Goal: Task Accomplishment & Management: Use online tool/utility

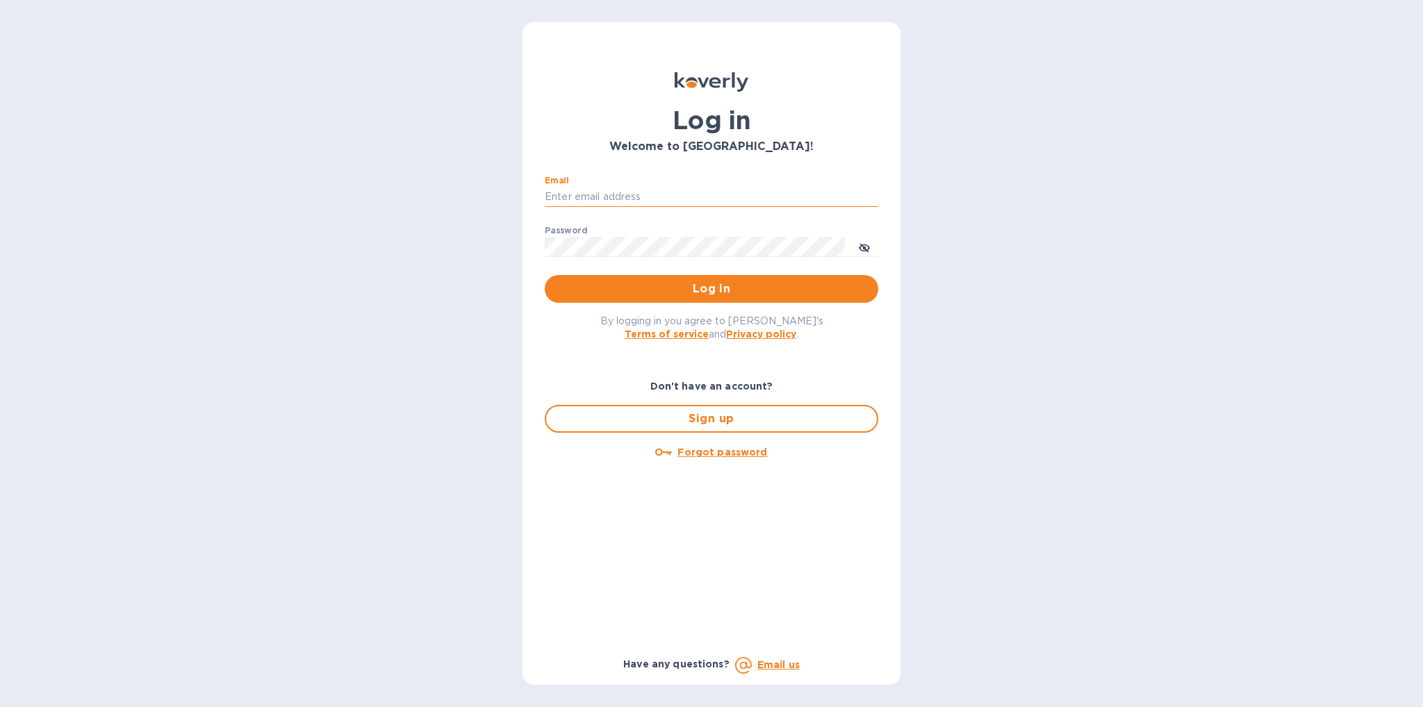
click at [701, 192] on input "Email" at bounding box center [712, 197] width 334 height 21
click at [700, 195] on input "Email" at bounding box center [712, 197] width 334 height 21
type input "betty.lu@funtechinnovation.com"
click at [727, 288] on span "Log in" at bounding box center [711, 289] width 311 height 17
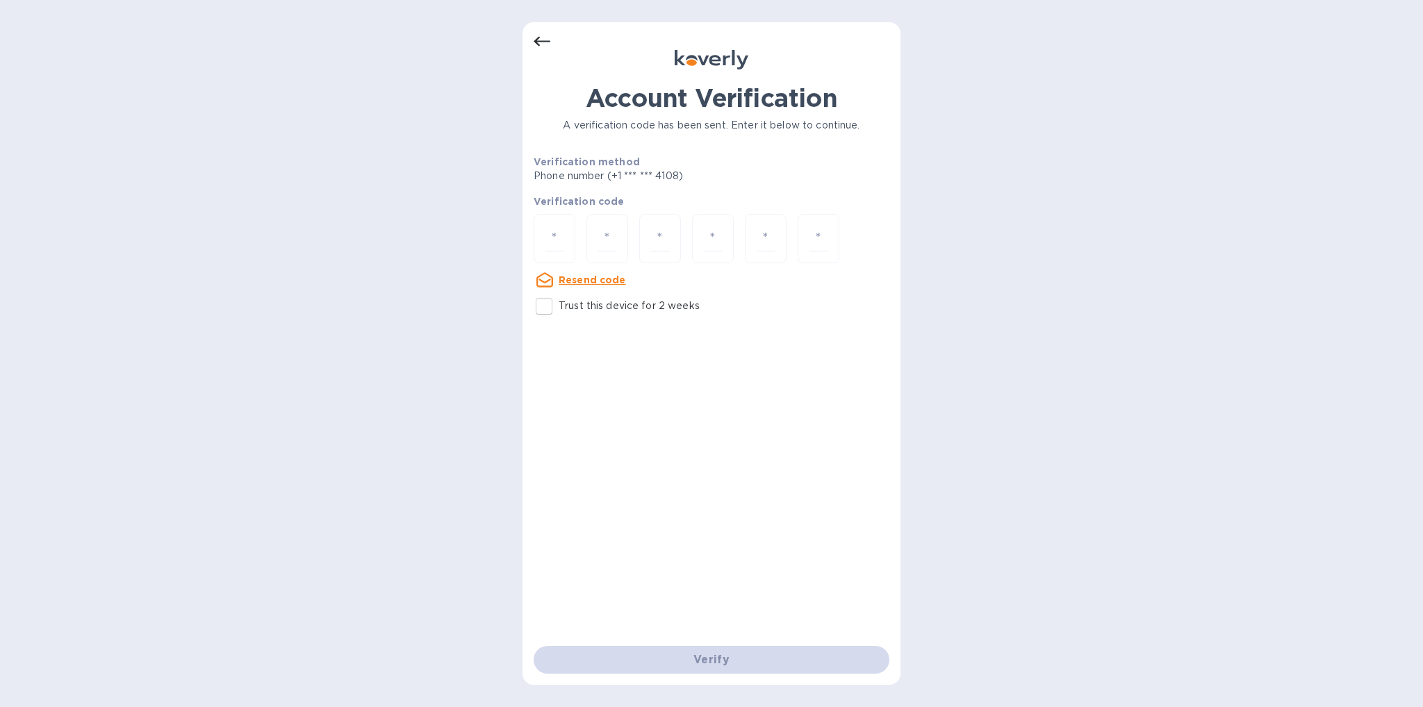
click at [981, 639] on div "Account Verification A verification code has been sent. Enter it below to conti…" at bounding box center [711, 353] width 1423 height 707
click at [541, 309] on input "Trust this device for 2 weeks" at bounding box center [544, 306] width 29 height 29
checkbox input "true"
click at [568, 237] on div at bounding box center [555, 238] width 42 height 49
paste input "5"
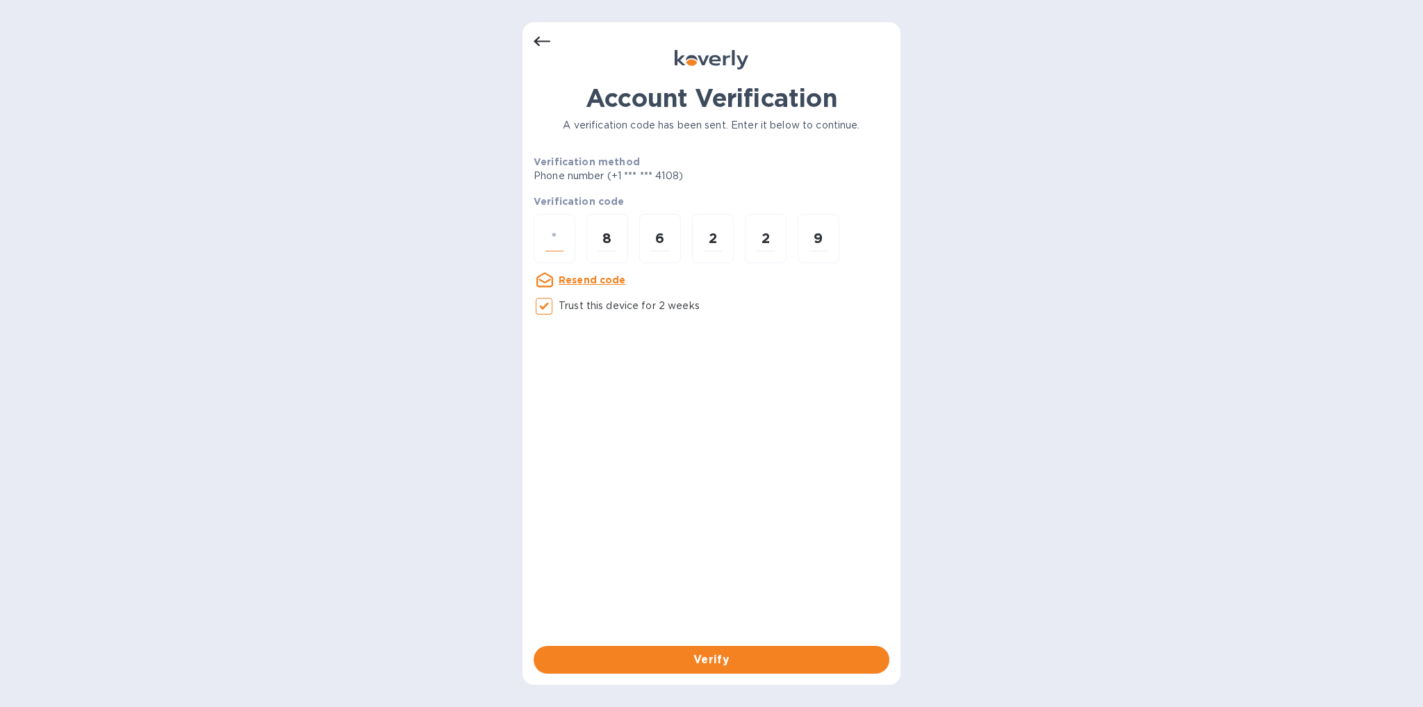
type input "5"
type input "8"
type input "6"
type input "2"
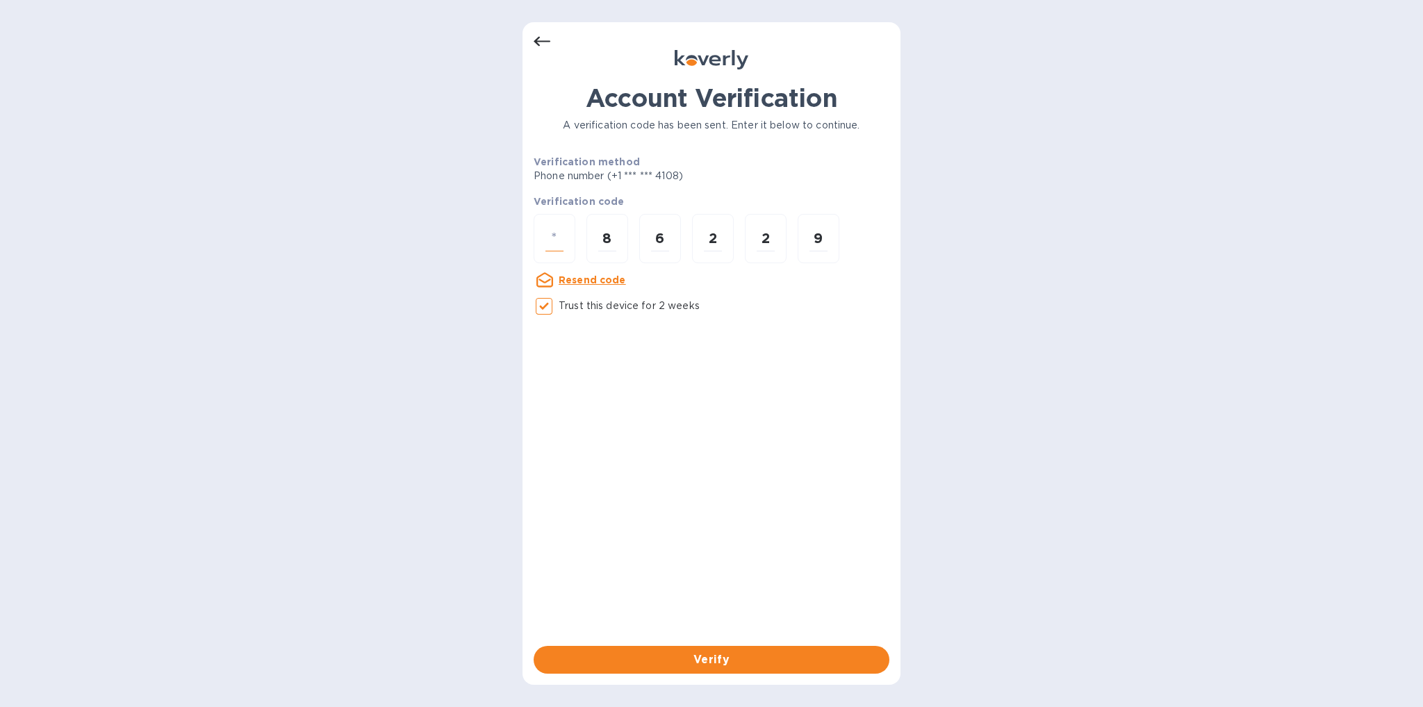
type input "9"
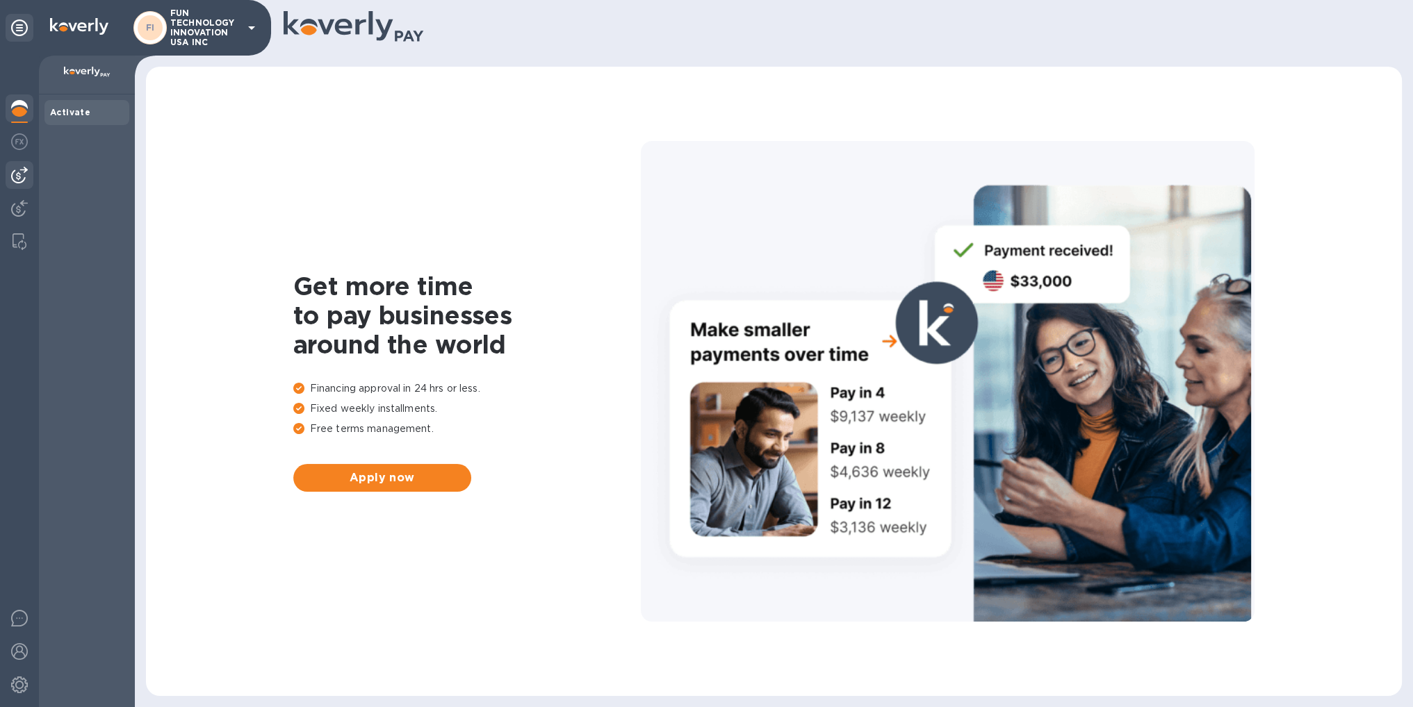
click at [20, 174] on img at bounding box center [19, 175] width 17 height 17
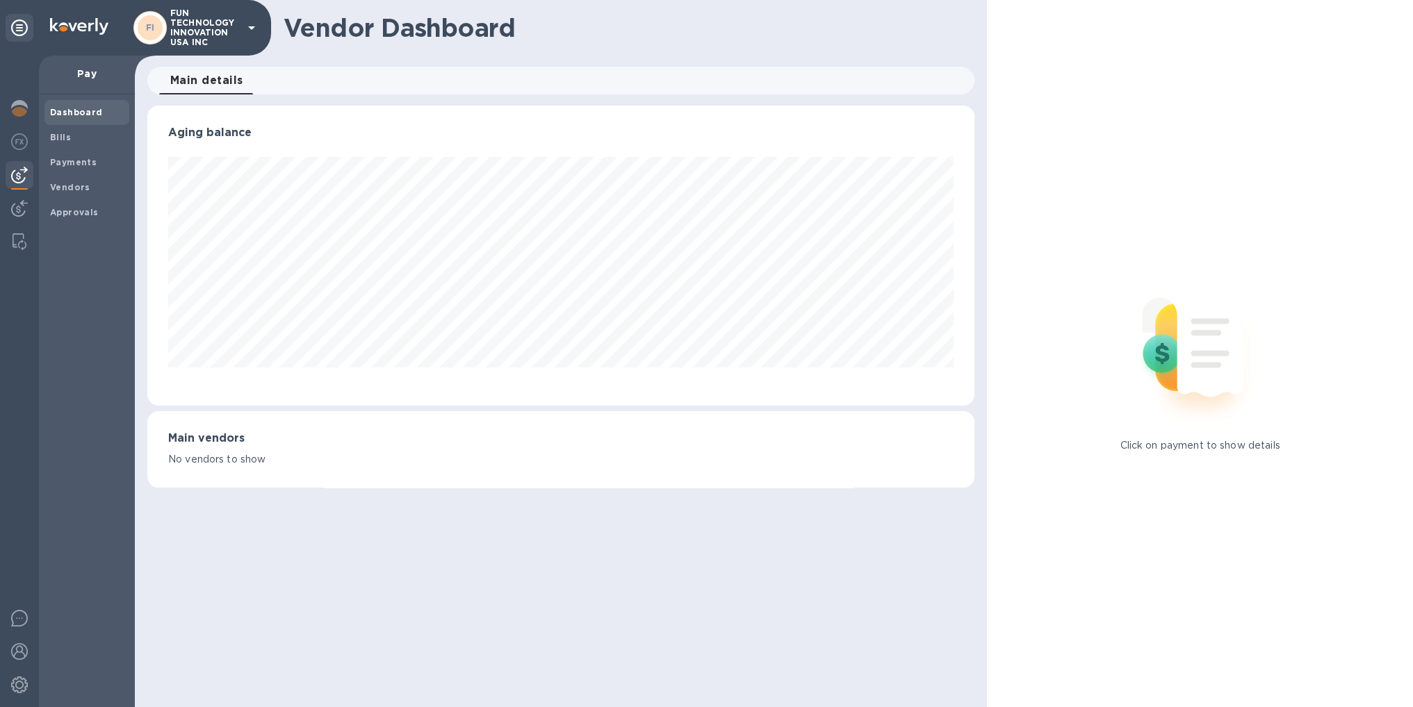
scroll to position [300, 827]
click at [80, 142] on span "Bills" at bounding box center [87, 138] width 74 height 14
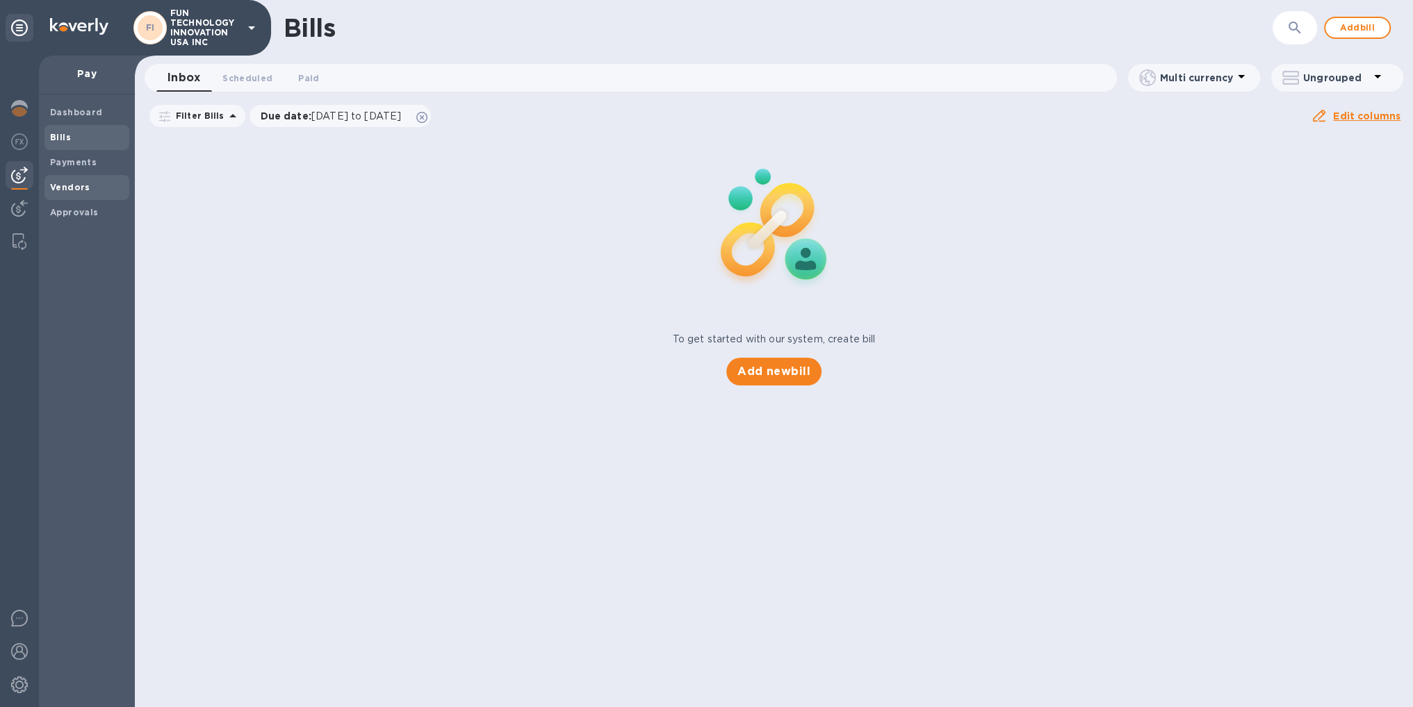
click at [77, 184] on b "Vendors" at bounding box center [70, 187] width 40 height 10
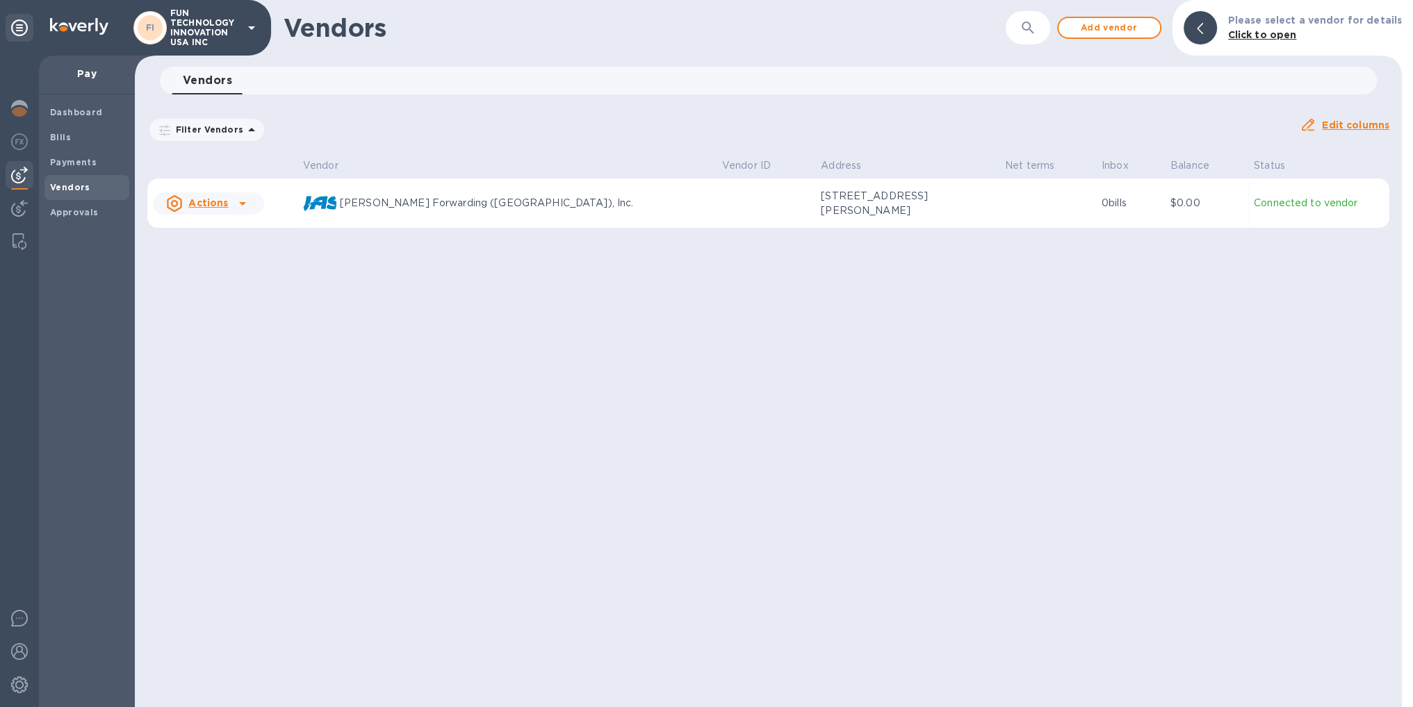
click at [385, 190] on div "[PERSON_NAME] Forwarding ([GEOGRAPHIC_DATA]), Inc." at bounding box center [507, 203] width 408 height 33
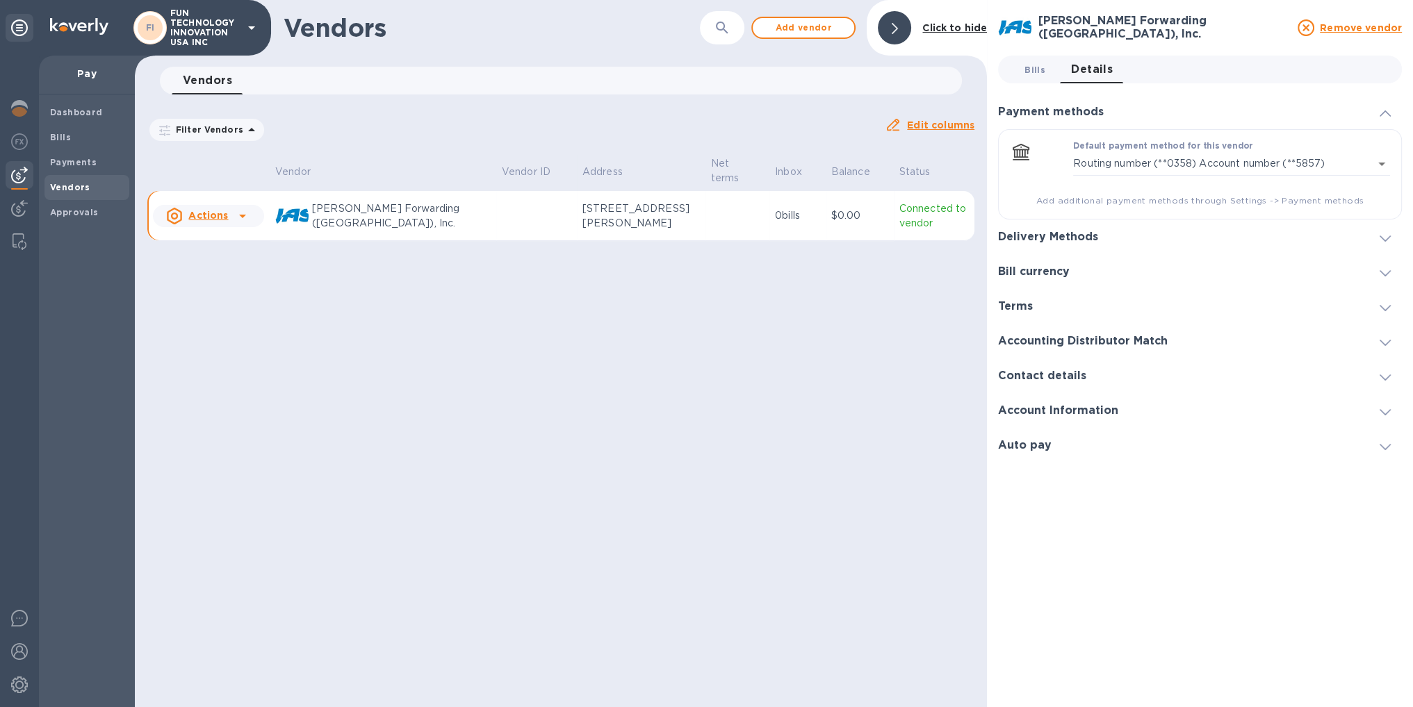
click at [1037, 70] on span "Bills 0" at bounding box center [1034, 70] width 21 height 15
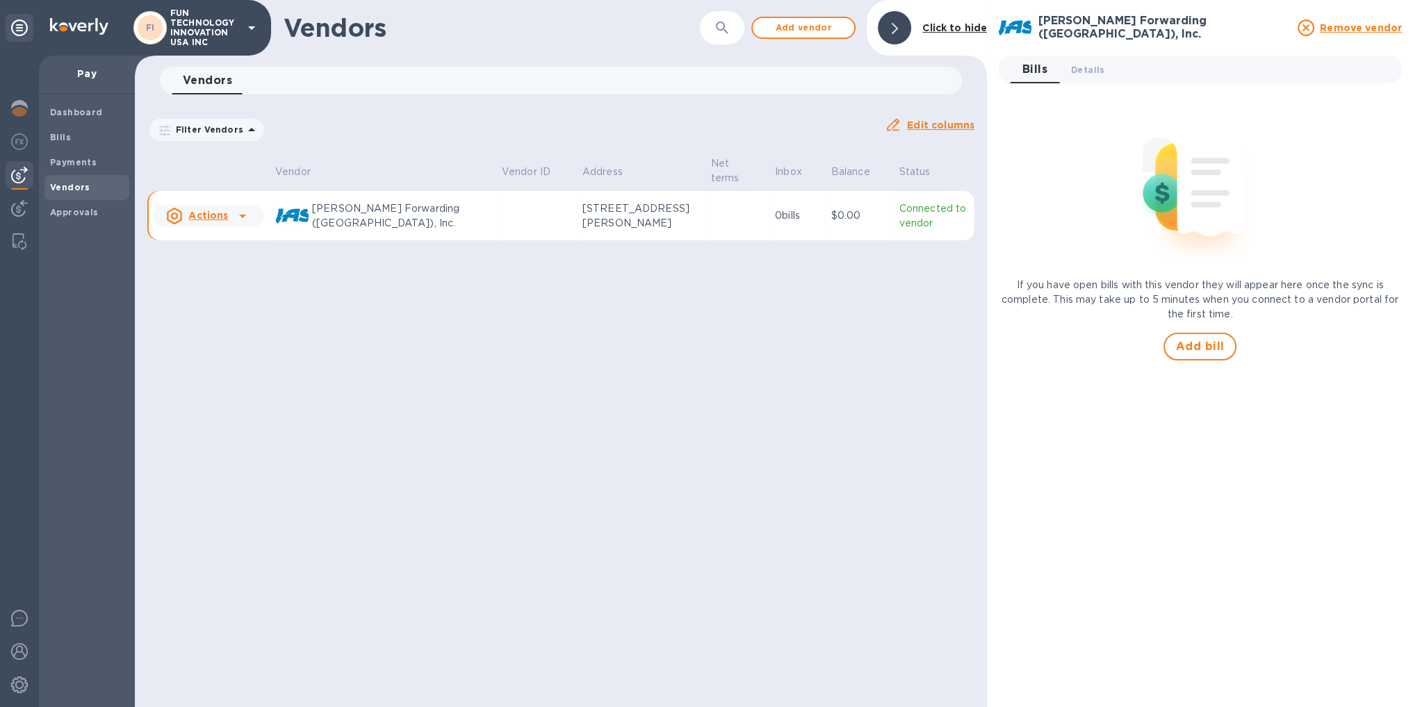
click at [1223, 361] on div "[PERSON_NAME] Forwarding ([GEOGRAPHIC_DATA]), Inc. Remove vendor Bills 0 Detail…" at bounding box center [1200, 353] width 404 height 685
click at [1218, 348] on span "Add bill" at bounding box center [1200, 346] width 49 height 17
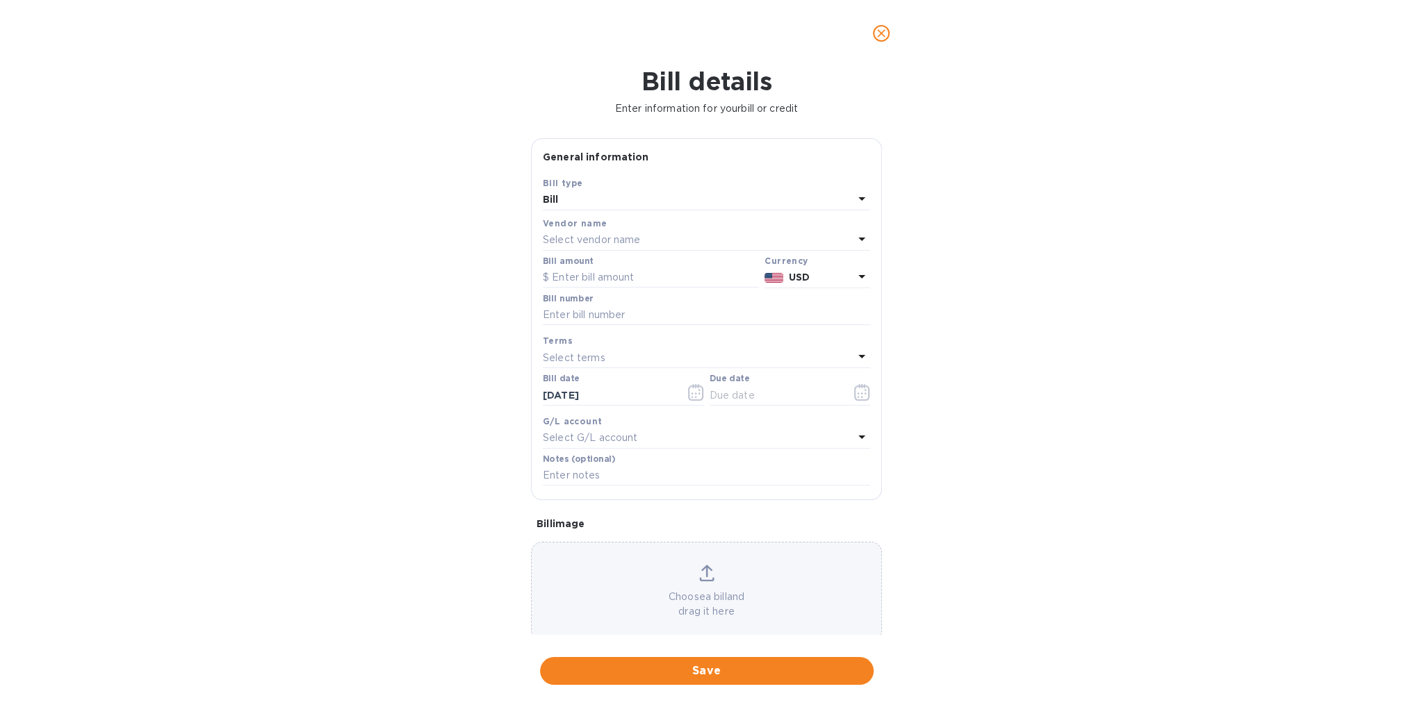
type input "[DATE]"
click at [621, 280] on input "text" at bounding box center [651, 278] width 216 height 21
type input "318.11"
click at [606, 315] on input "text" at bounding box center [706, 315] width 327 height 21
paste input "MIA59197411"
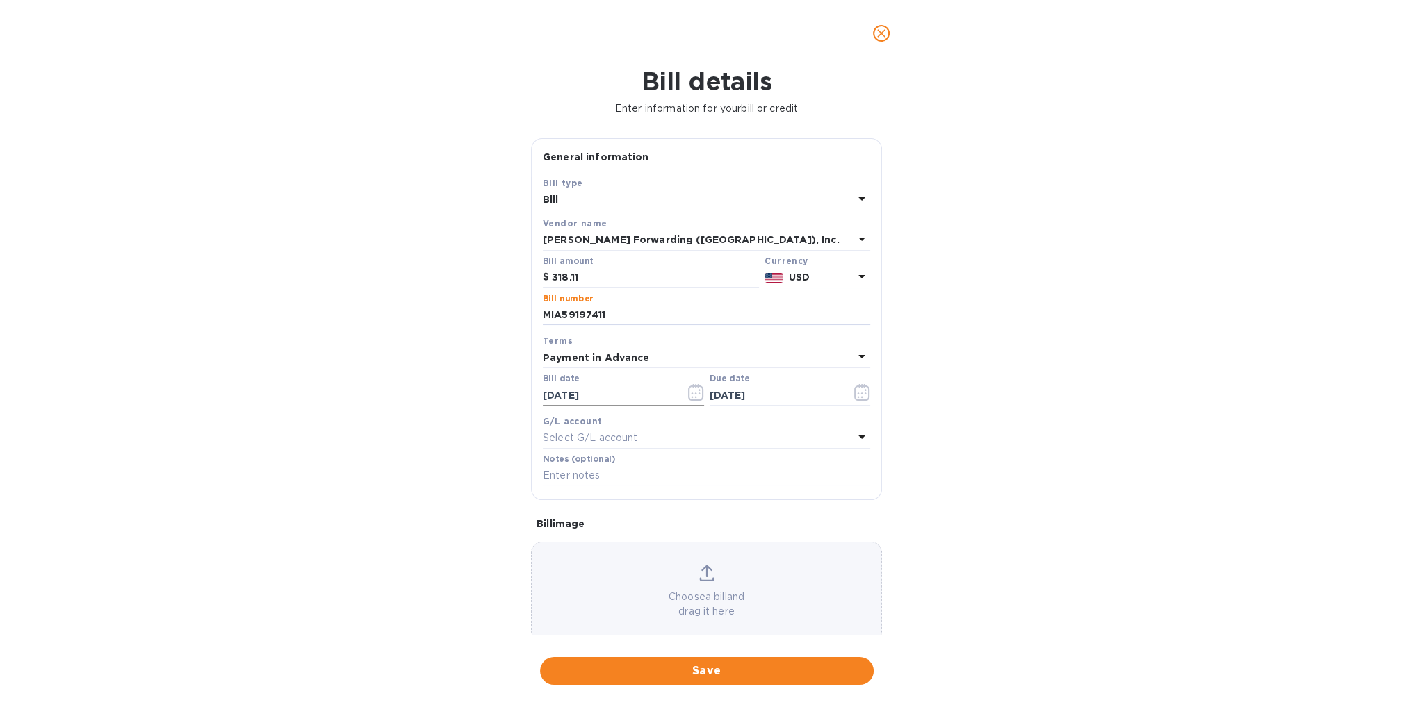
type input "MIA59197411"
click at [595, 398] on input "[DATE]" at bounding box center [608, 395] width 131 height 21
click at [698, 397] on icon "button" at bounding box center [695, 392] width 15 height 17
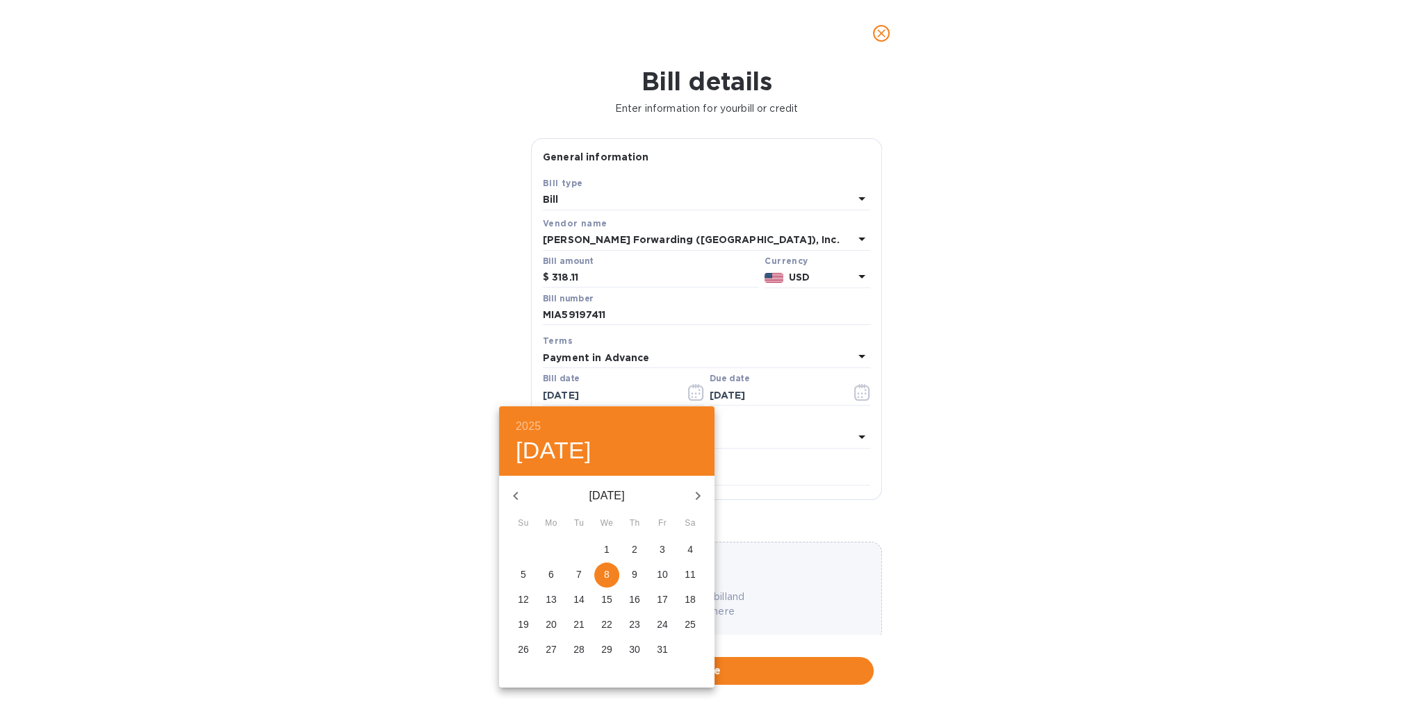
click at [581, 573] on p "7" at bounding box center [579, 575] width 6 height 14
type input "[DATE]"
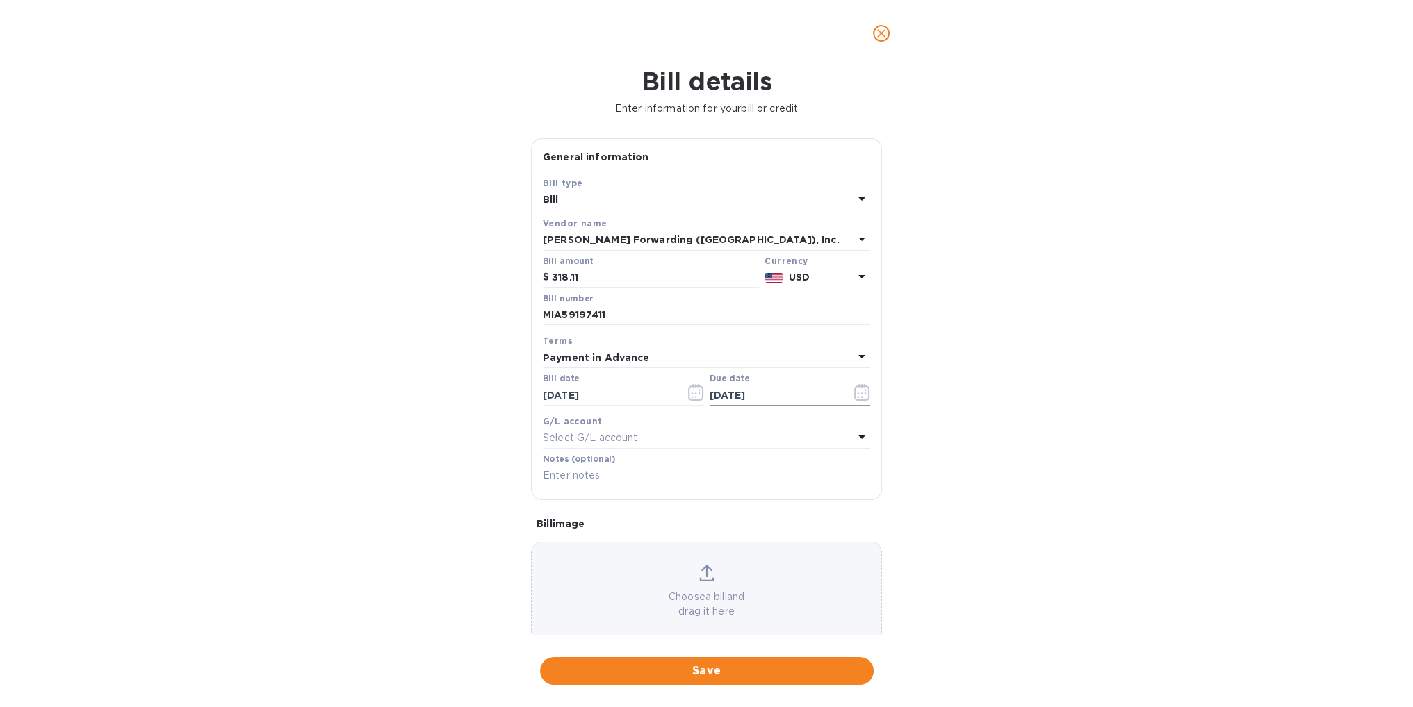
click at [857, 395] on icon "button" at bounding box center [862, 392] width 16 height 17
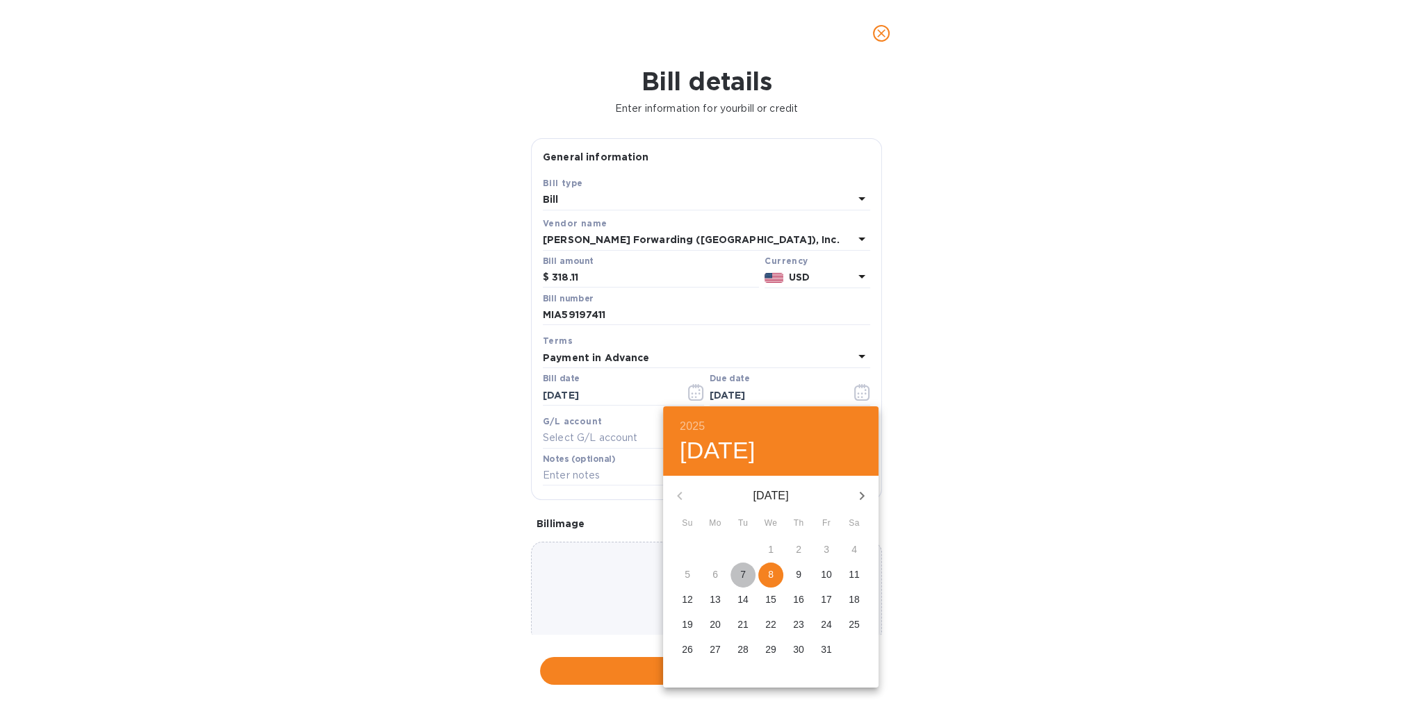
click at [742, 576] on p "7" at bounding box center [743, 575] width 6 height 14
type input "[DATE]"
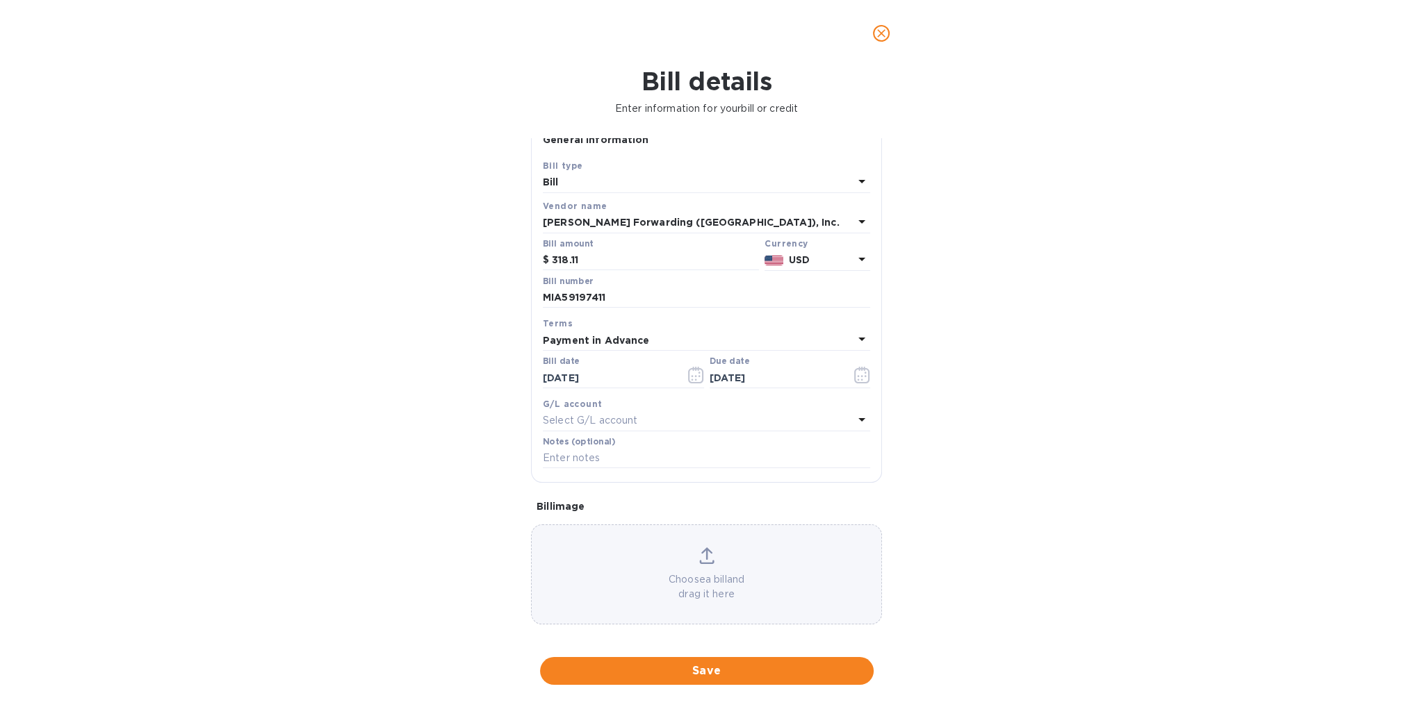
scroll to position [25, 0]
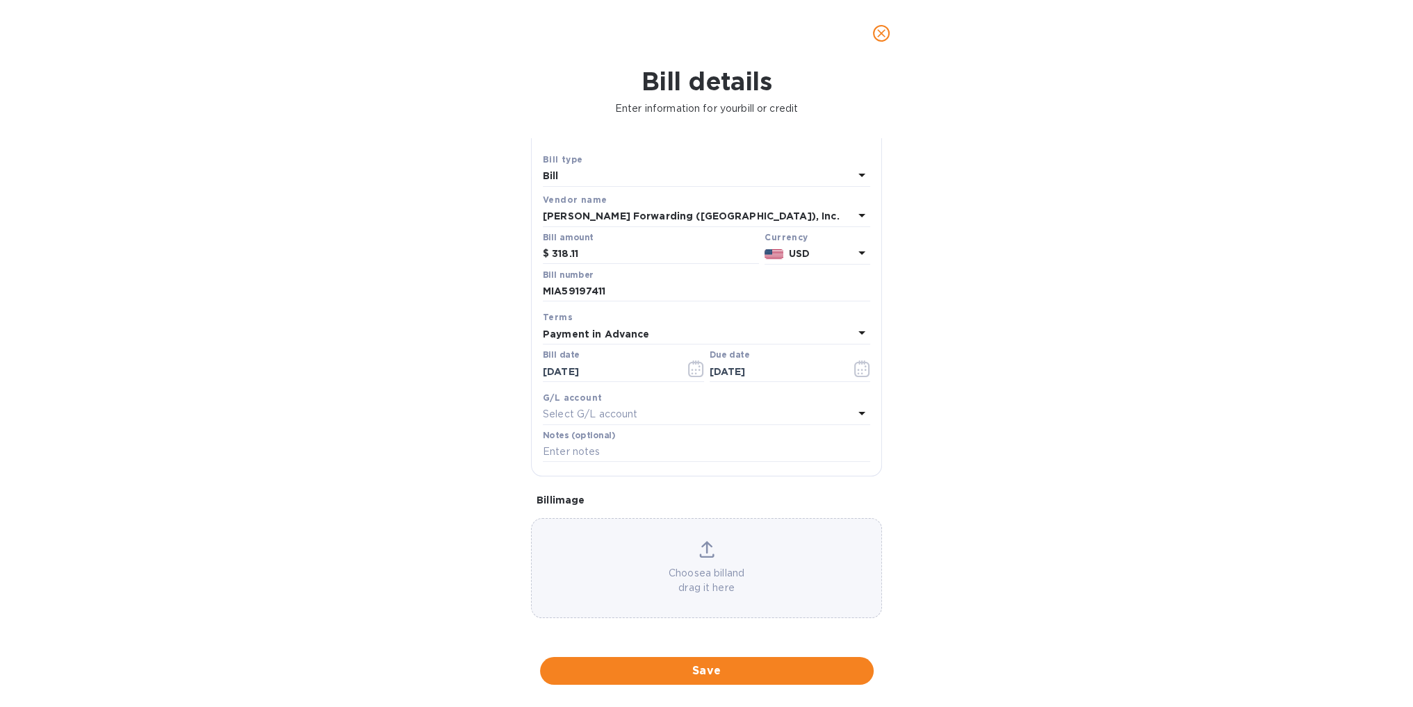
click at [704, 548] on icon at bounding box center [706, 547] width 11 height 13
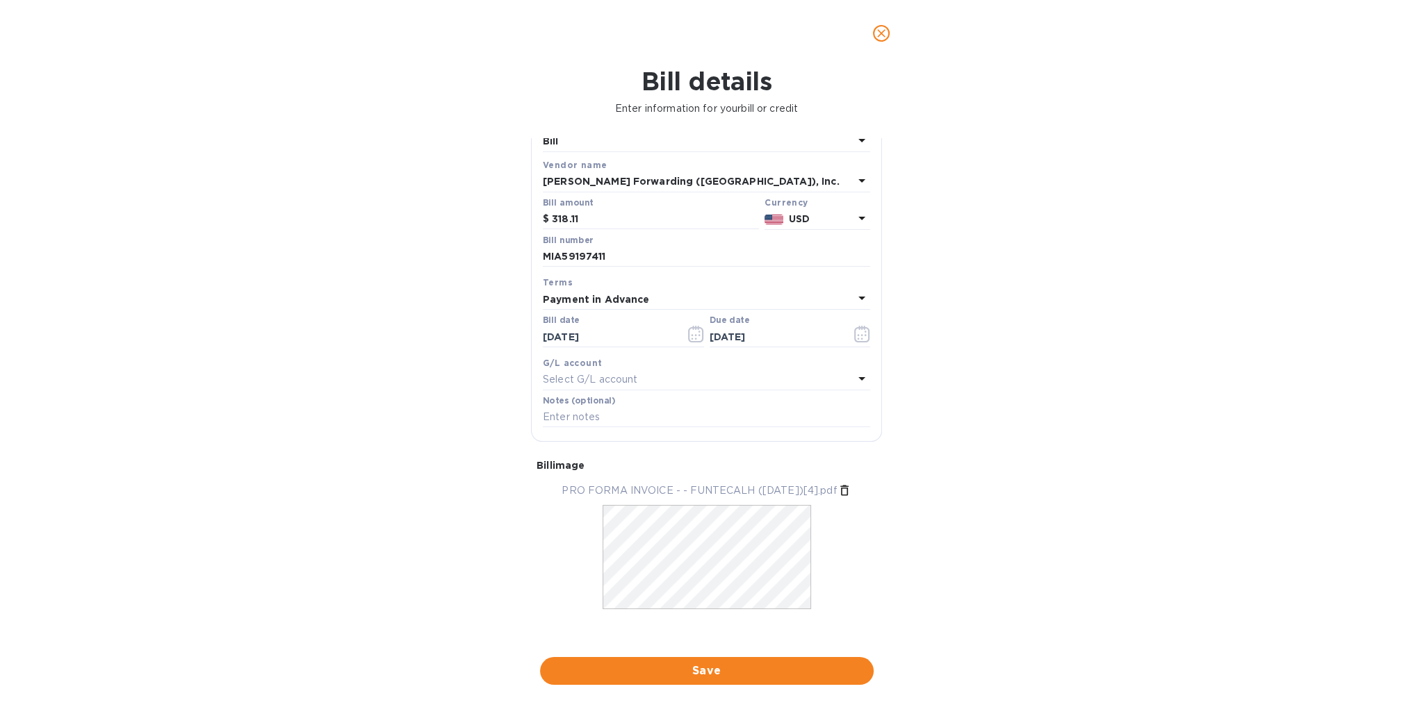
scroll to position [67, 0]
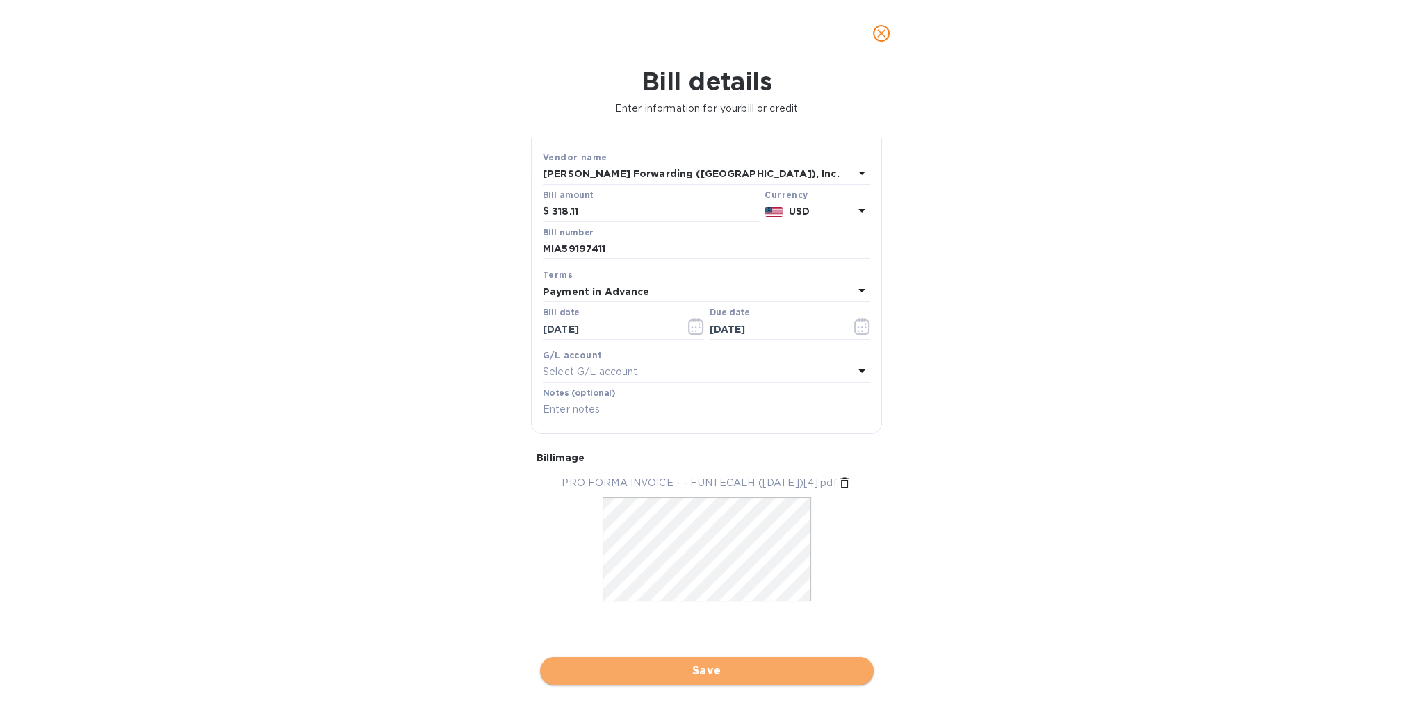
click at [723, 671] on span "Save" at bounding box center [706, 671] width 311 height 17
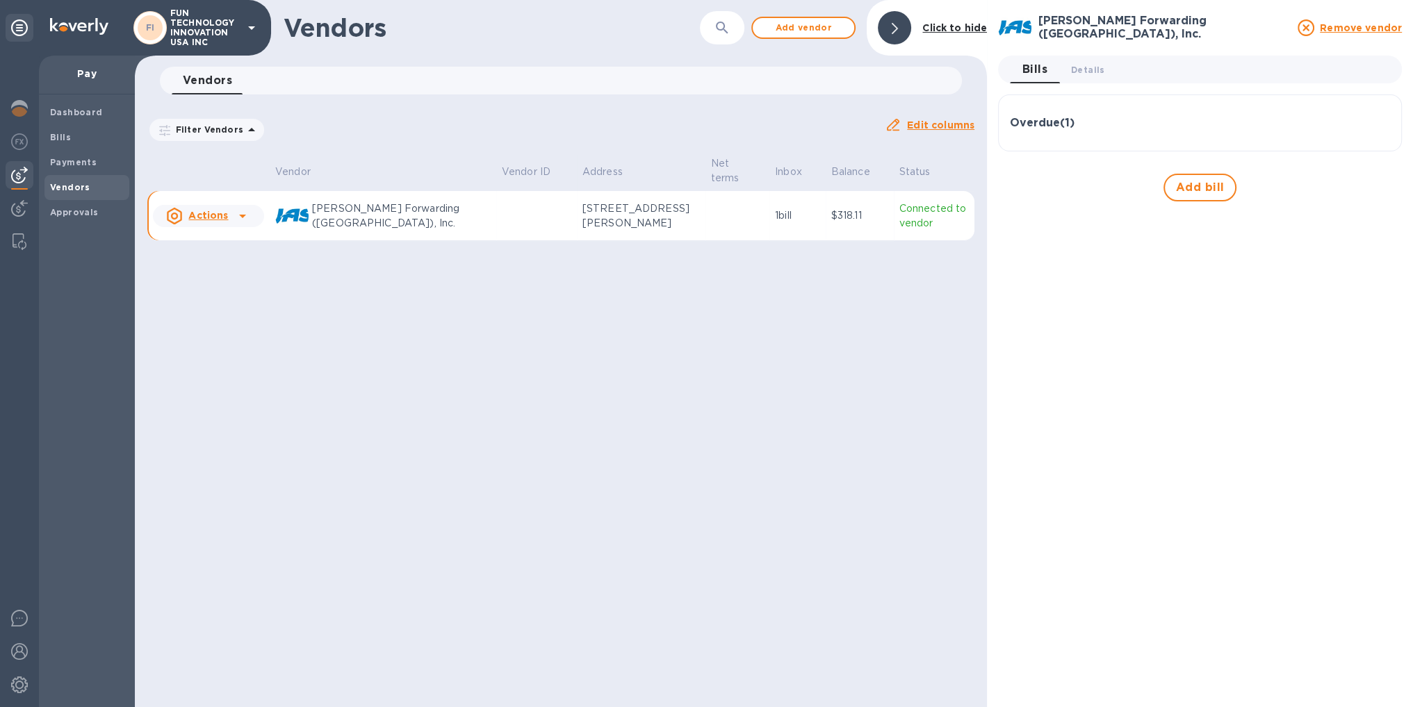
click at [1050, 126] on h3 "Overdue ( 1 )" at bounding box center [1042, 123] width 65 height 13
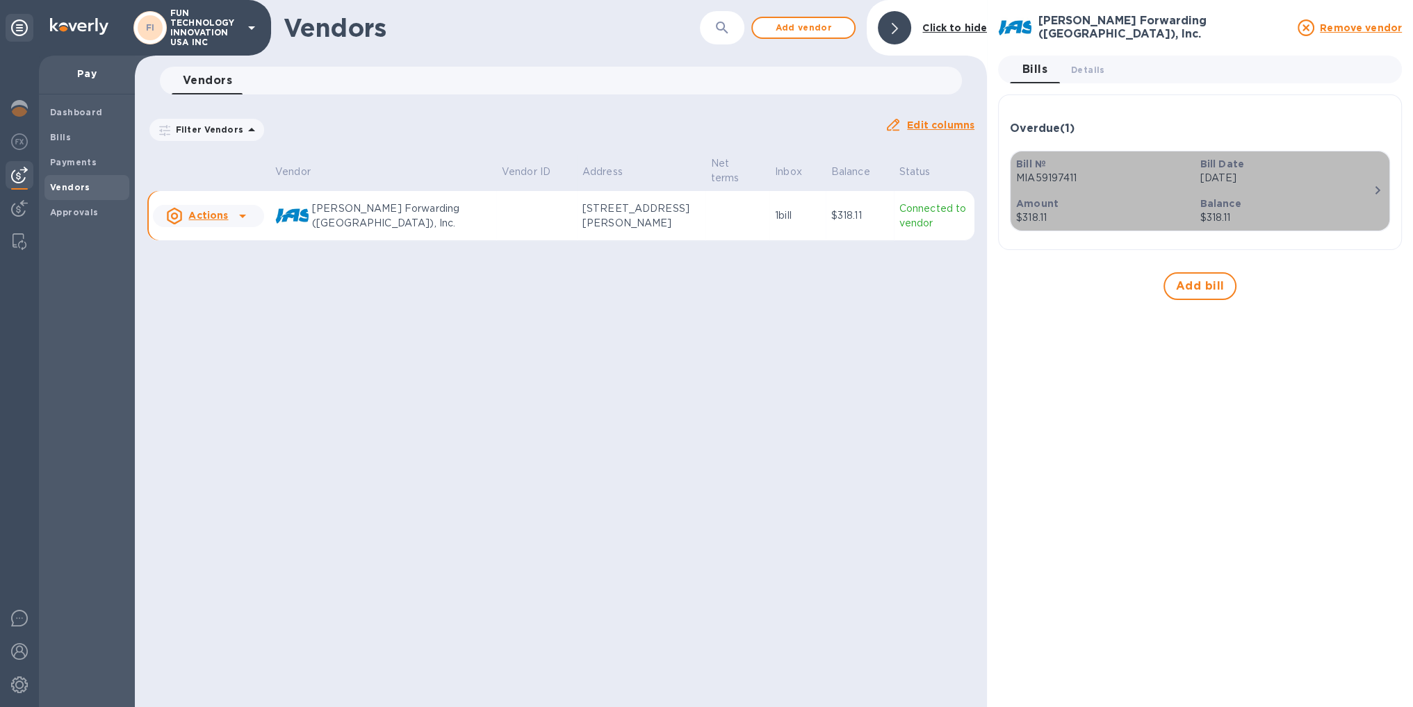
click at [1249, 207] on p "Balance" at bounding box center [1285, 204] width 172 height 14
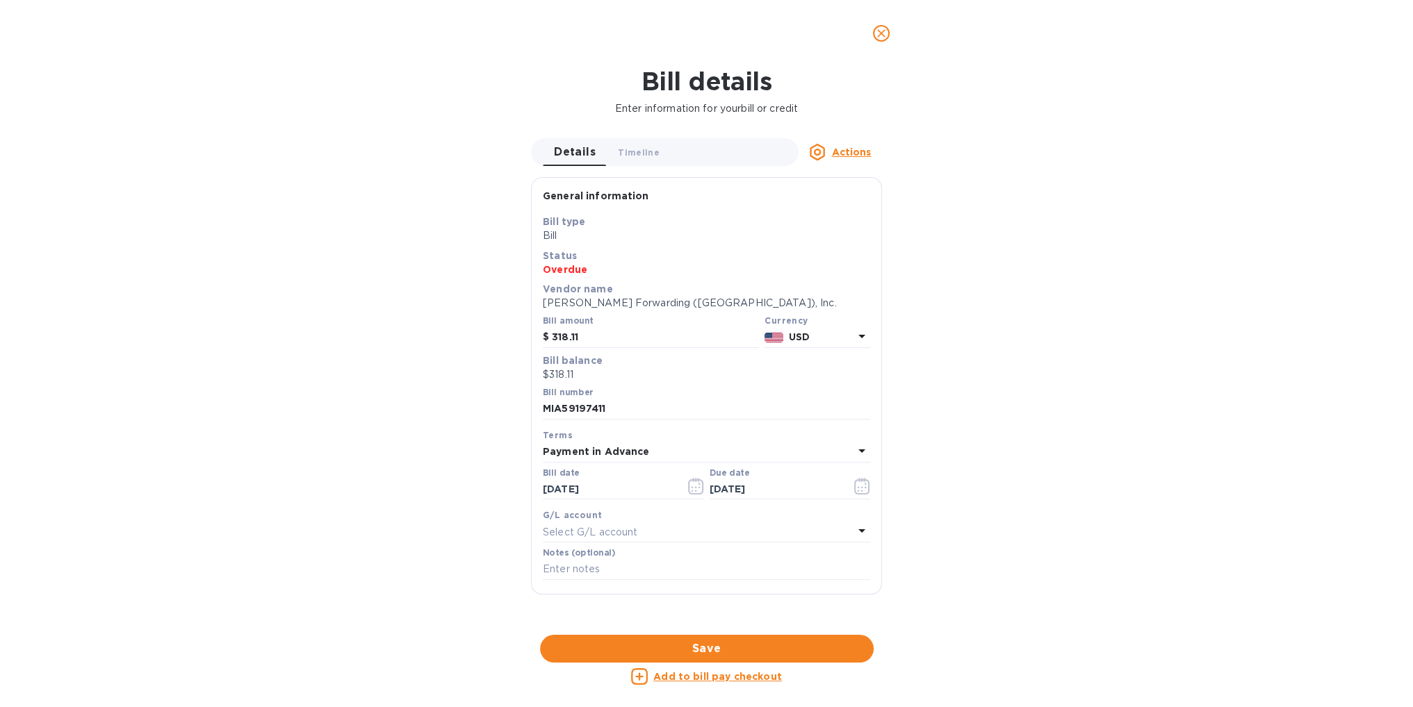
click at [731, 675] on u "Add to bill pay checkout" at bounding box center [717, 676] width 129 height 11
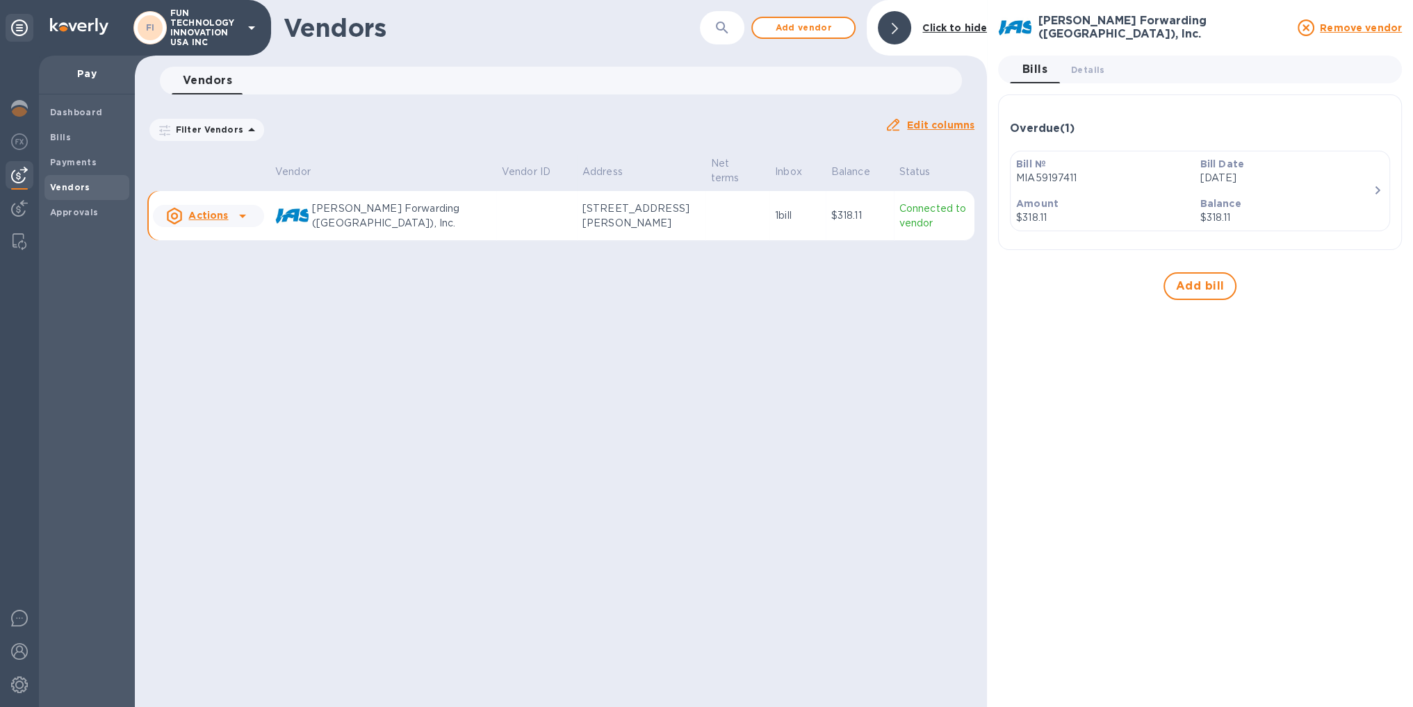
click at [710, 576] on div "Vendors ​ Add vendor Click to hide Vendors 0 Filter Vendors Auto pay: All Edit …" at bounding box center [561, 353] width 852 height 707
click at [71, 138] on span "Bills" at bounding box center [87, 138] width 74 height 14
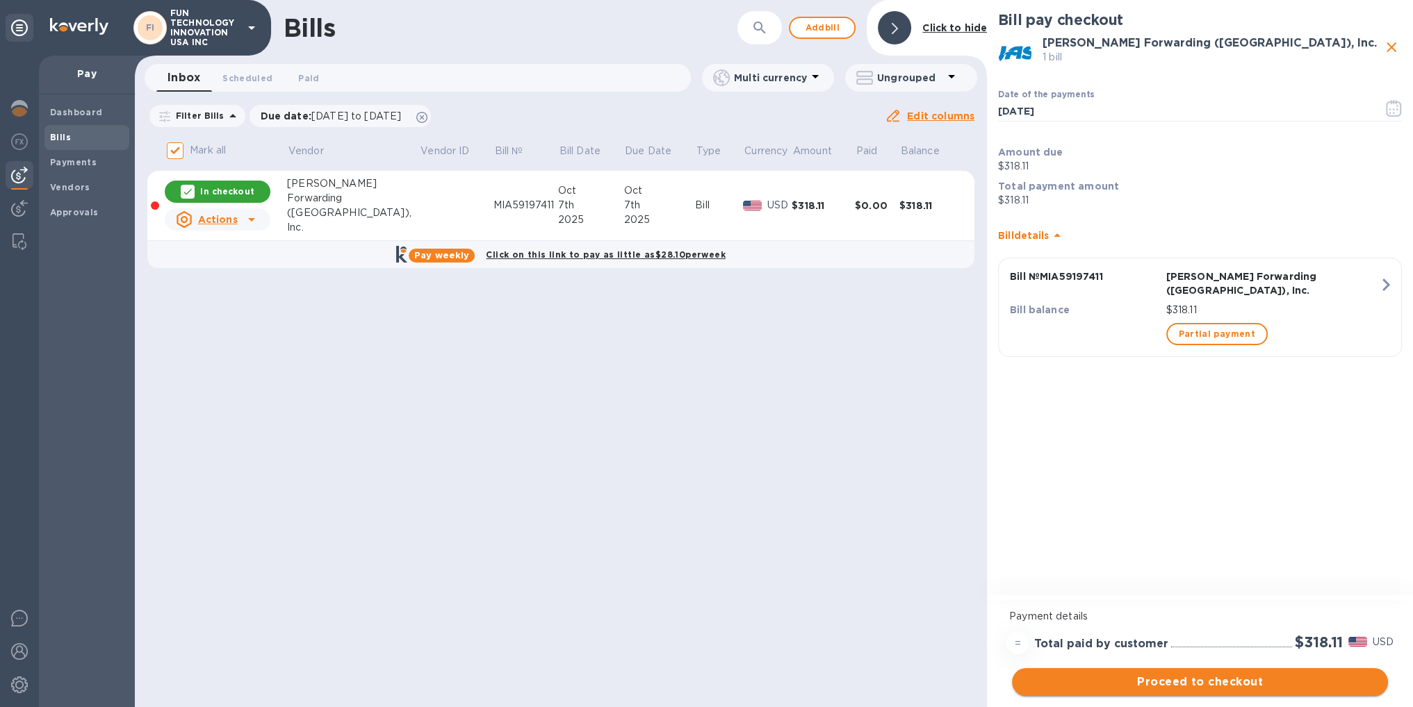
click at [1221, 684] on span "Proceed to checkout" at bounding box center [1200, 682] width 354 height 17
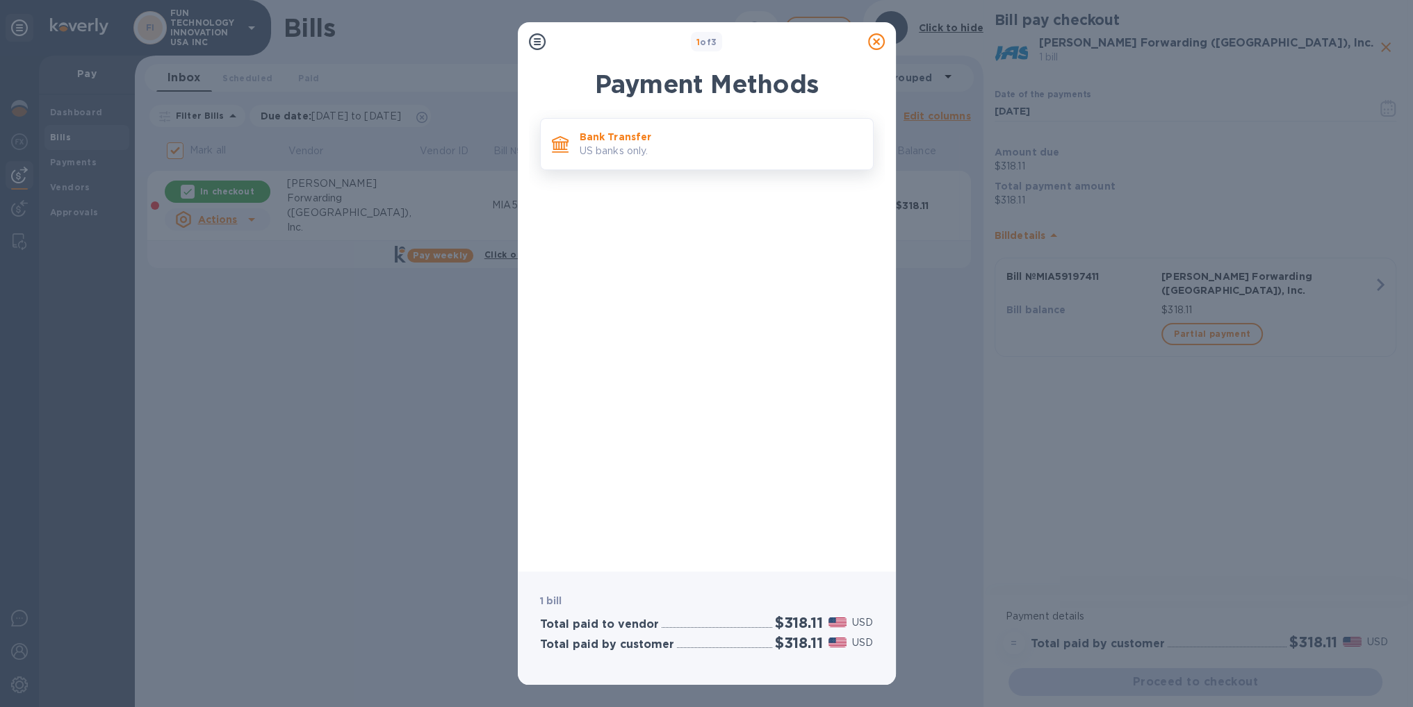
click at [706, 139] on p "Bank Transfer" at bounding box center [721, 137] width 282 height 14
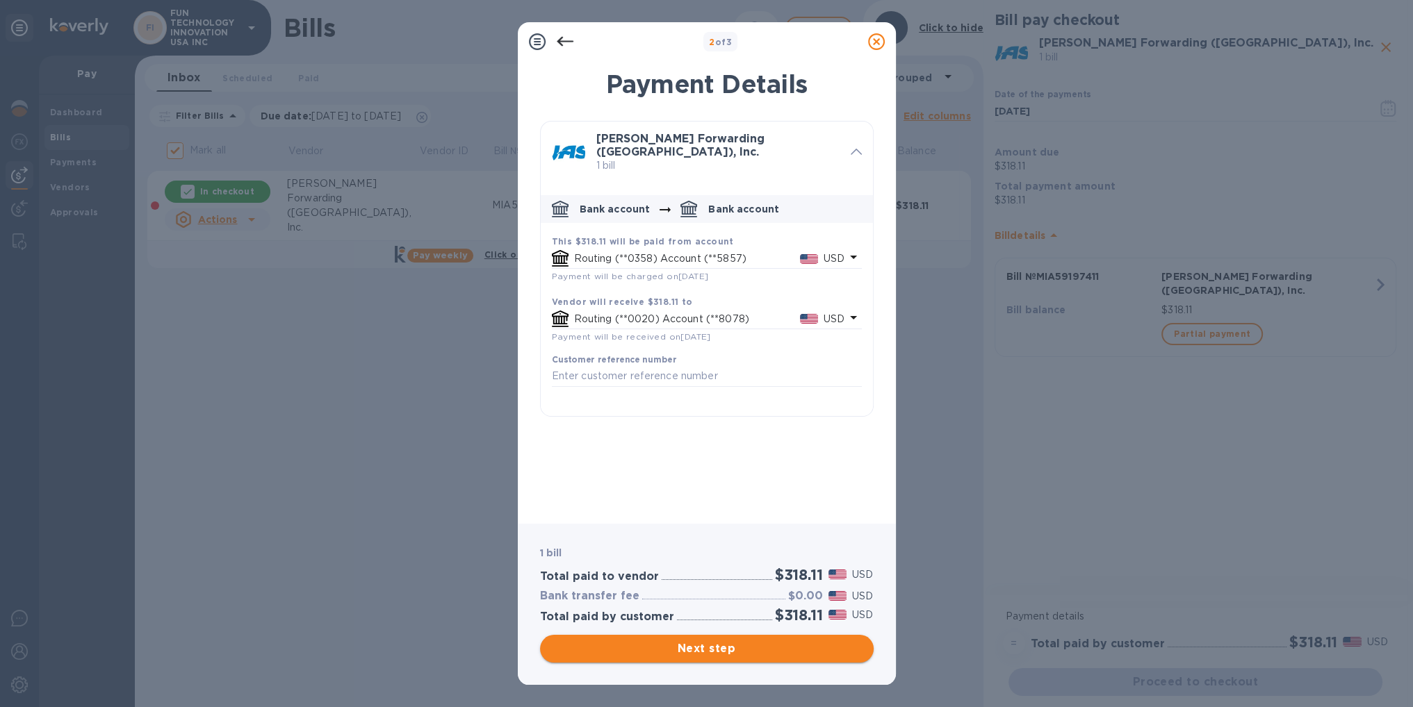
click at [717, 645] on span "Next step" at bounding box center [706, 649] width 311 height 17
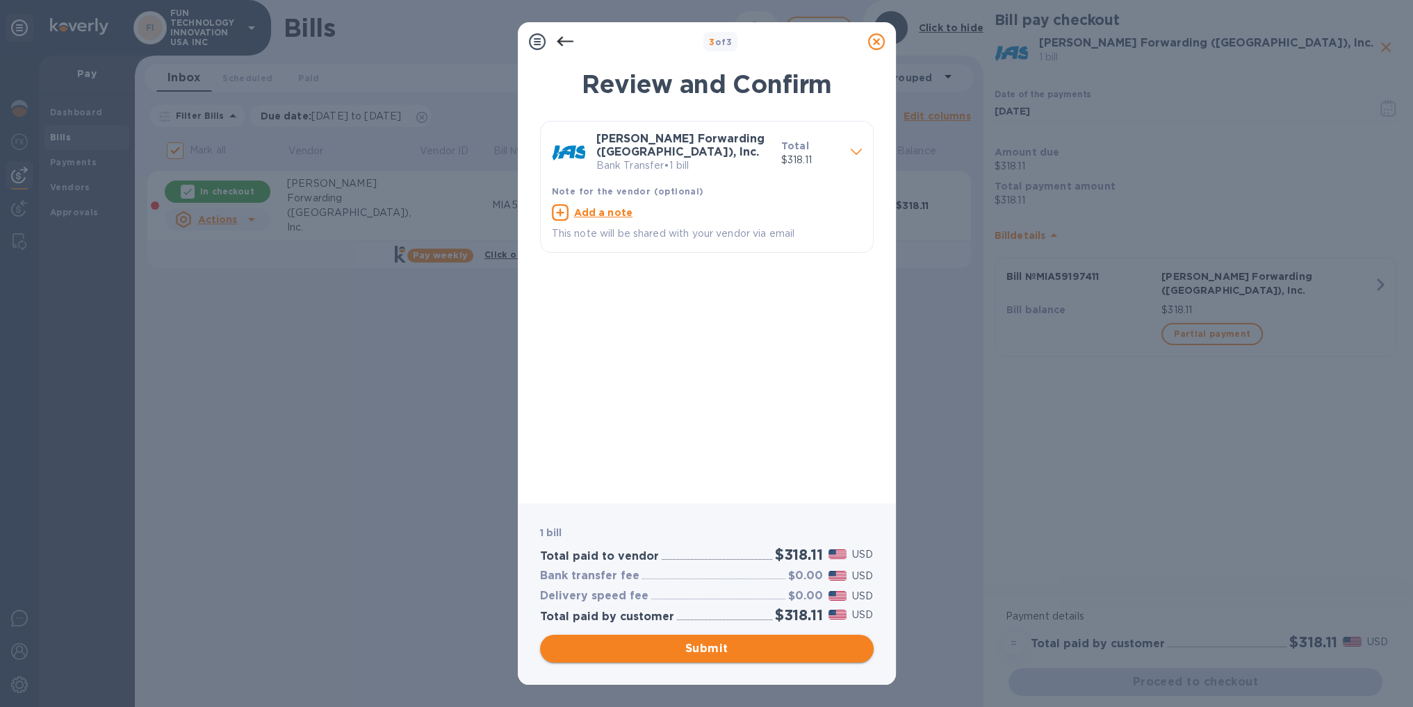
click at [717, 645] on span "Submit" at bounding box center [706, 649] width 311 height 17
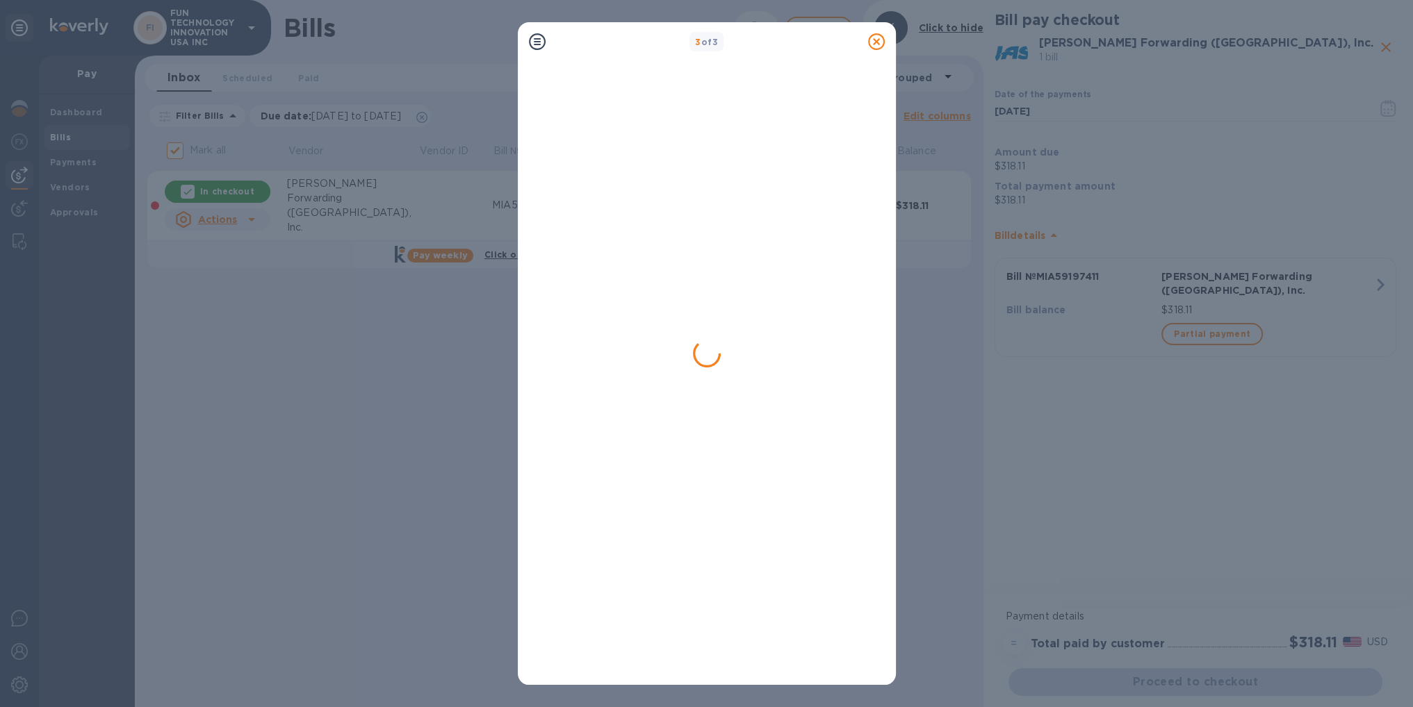
checkbox input "false"
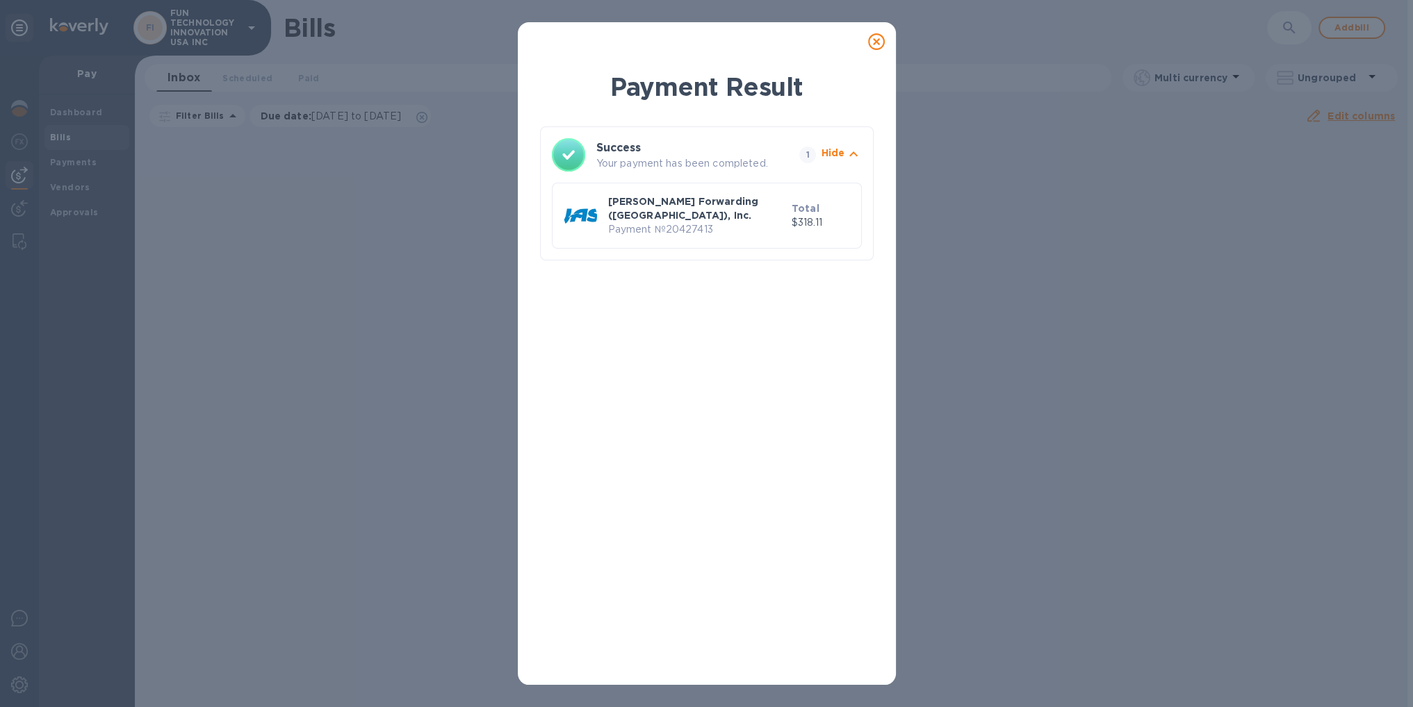
click at [874, 42] on icon at bounding box center [876, 41] width 17 height 17
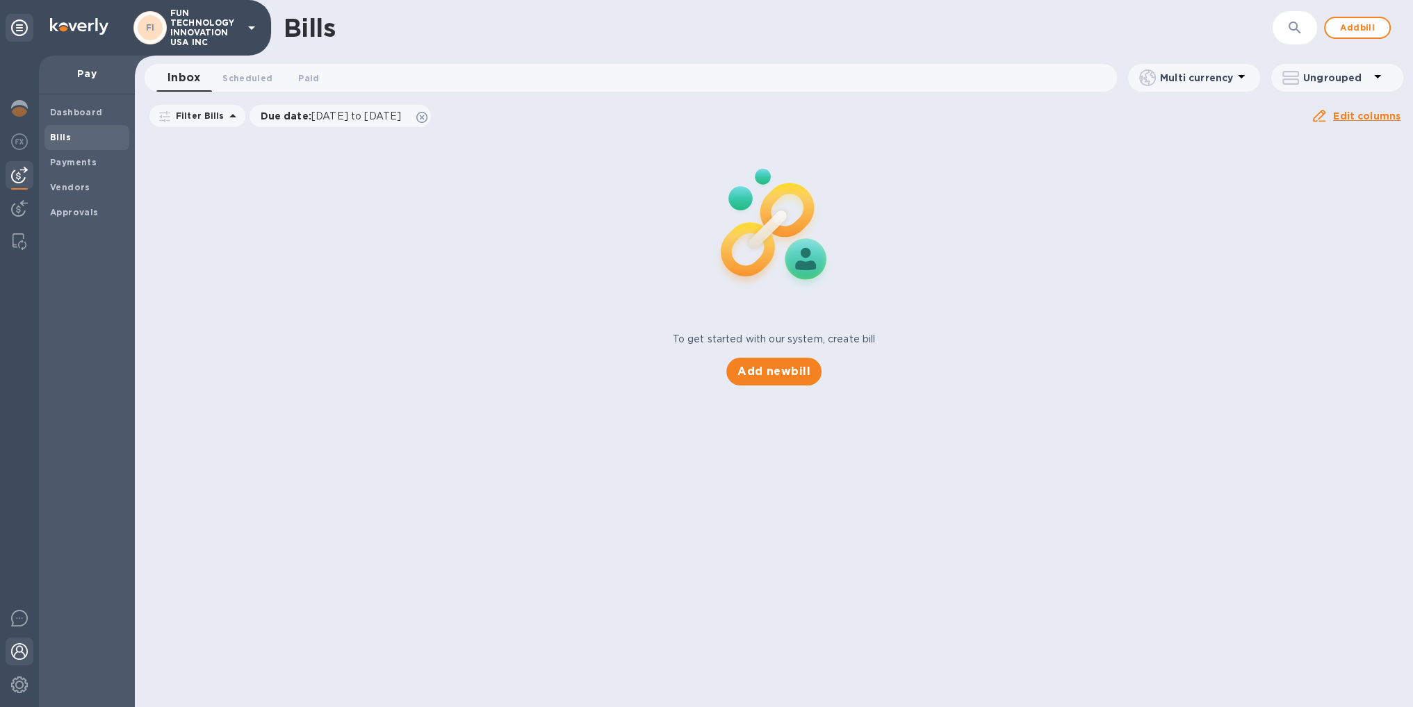
click at [28, 640] on div at bounding box center [20, 653] width 28 height 31
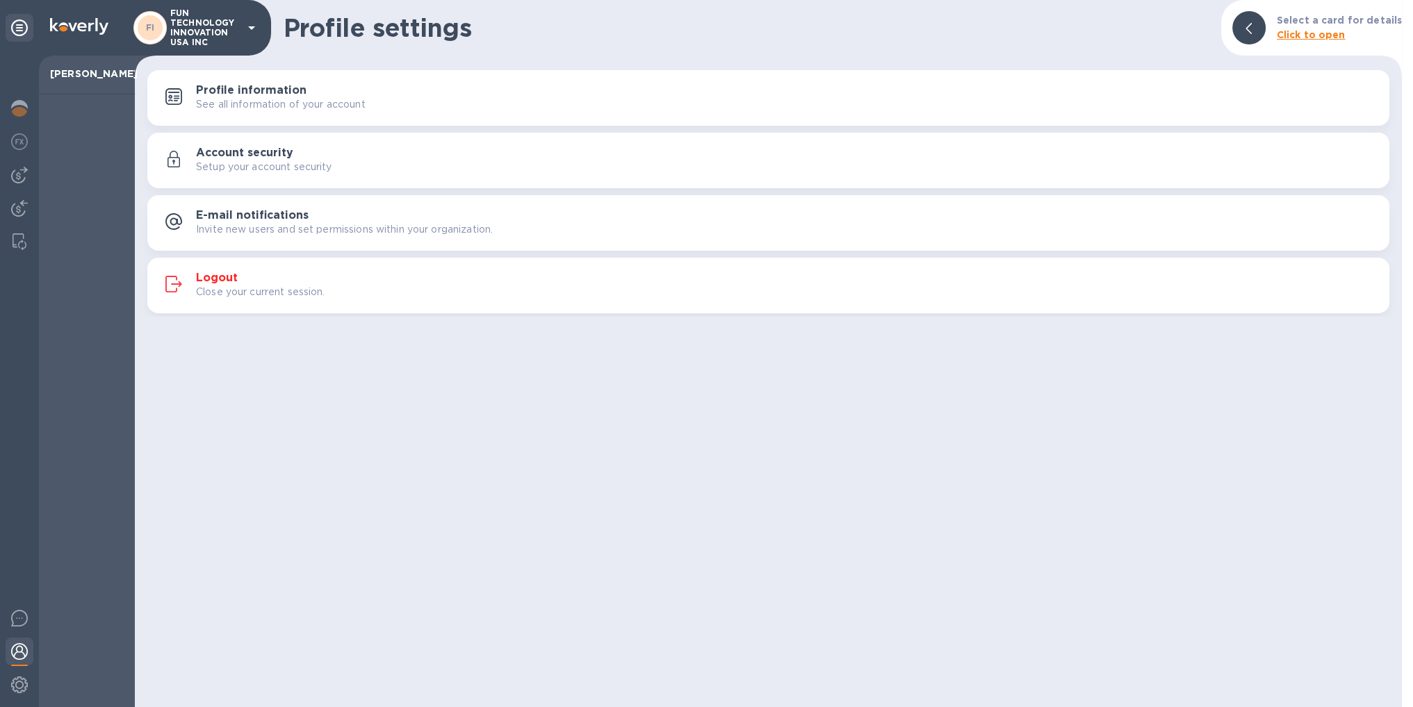
click at [290, 302] on button "Logout Close your current session." at bounding box center [768, 286] width 1242 height 56
